Goal: Navigation & Orientation: Find specific page/section

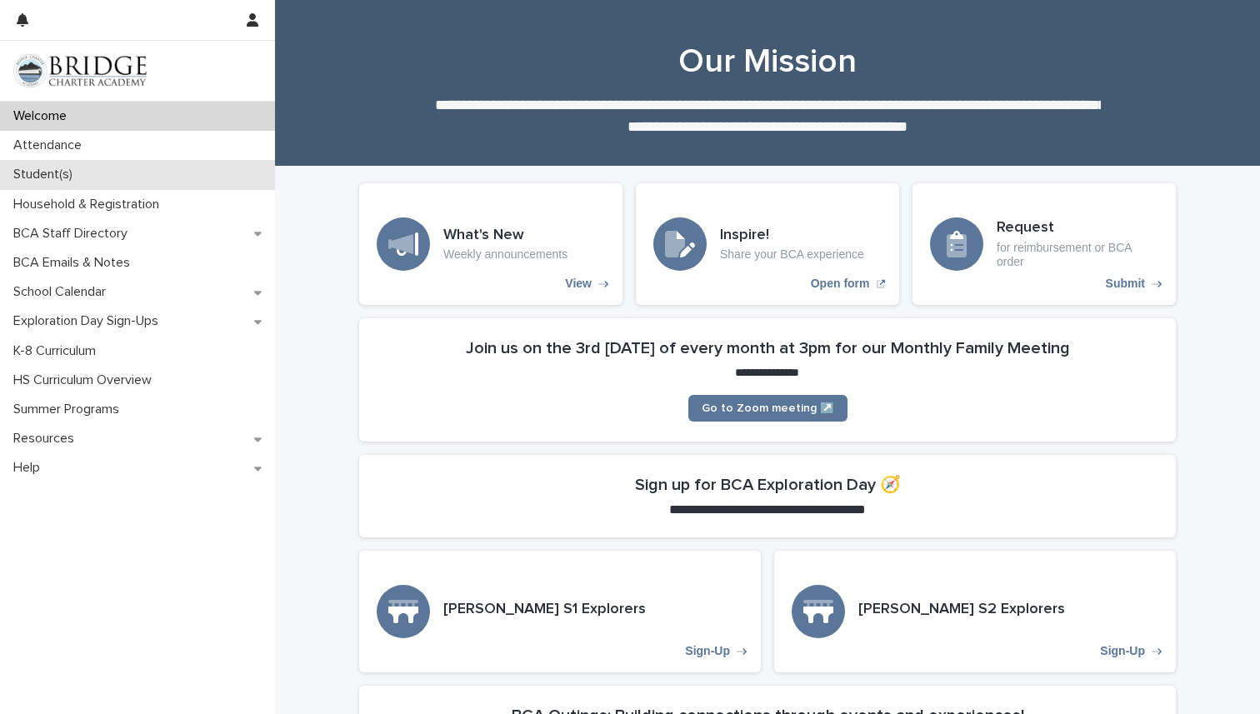
click at [75, 182] on div "Student(s)" at bounding box center [137, 174] width 275 height 29
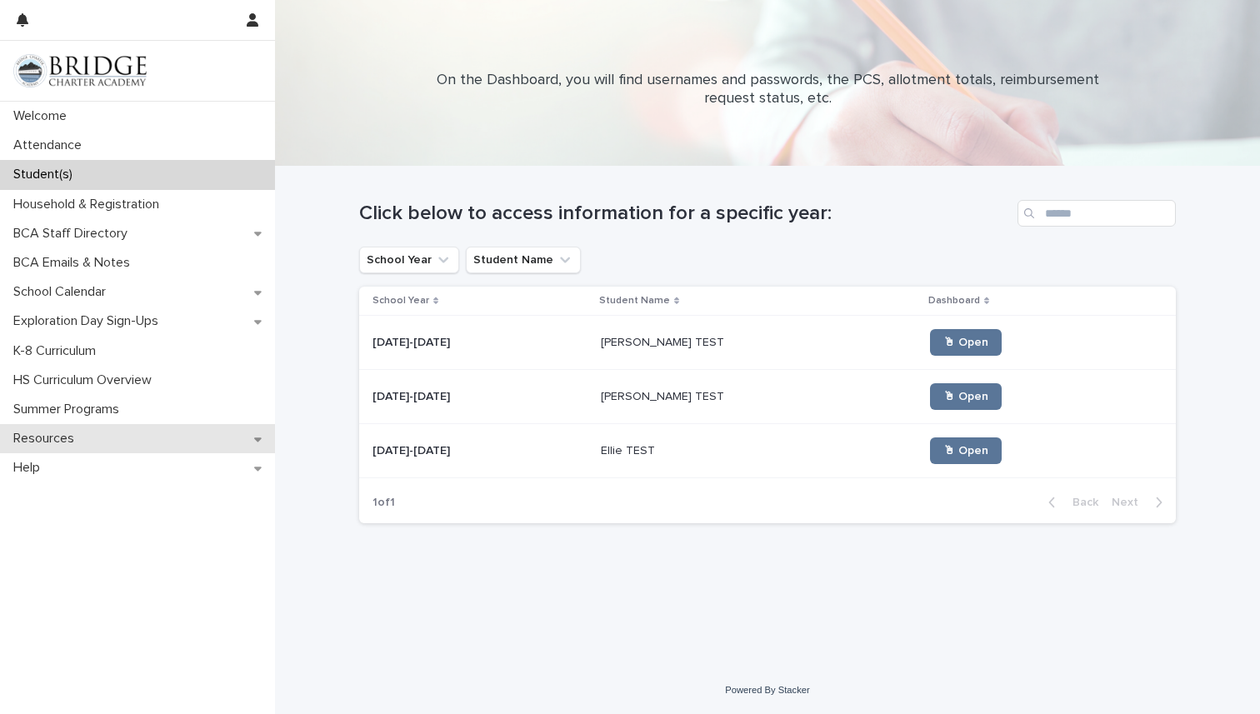
click at [161, 443] on div "Resources" at bounding box center [137, 438] width 275 height 29
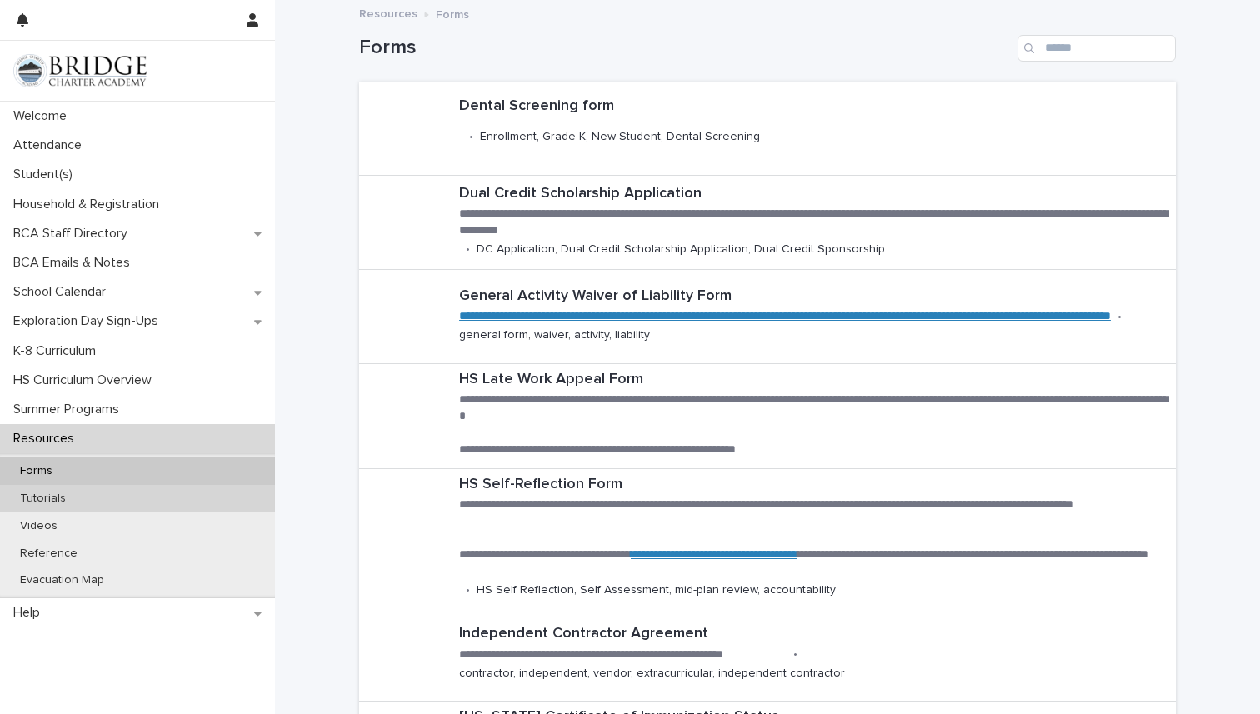
click at [95, 496] on div "Tutorials" at bounding box center [137, 498] width 275 height 27
